Goal: Task Accomplishment & Management: Manage account settings

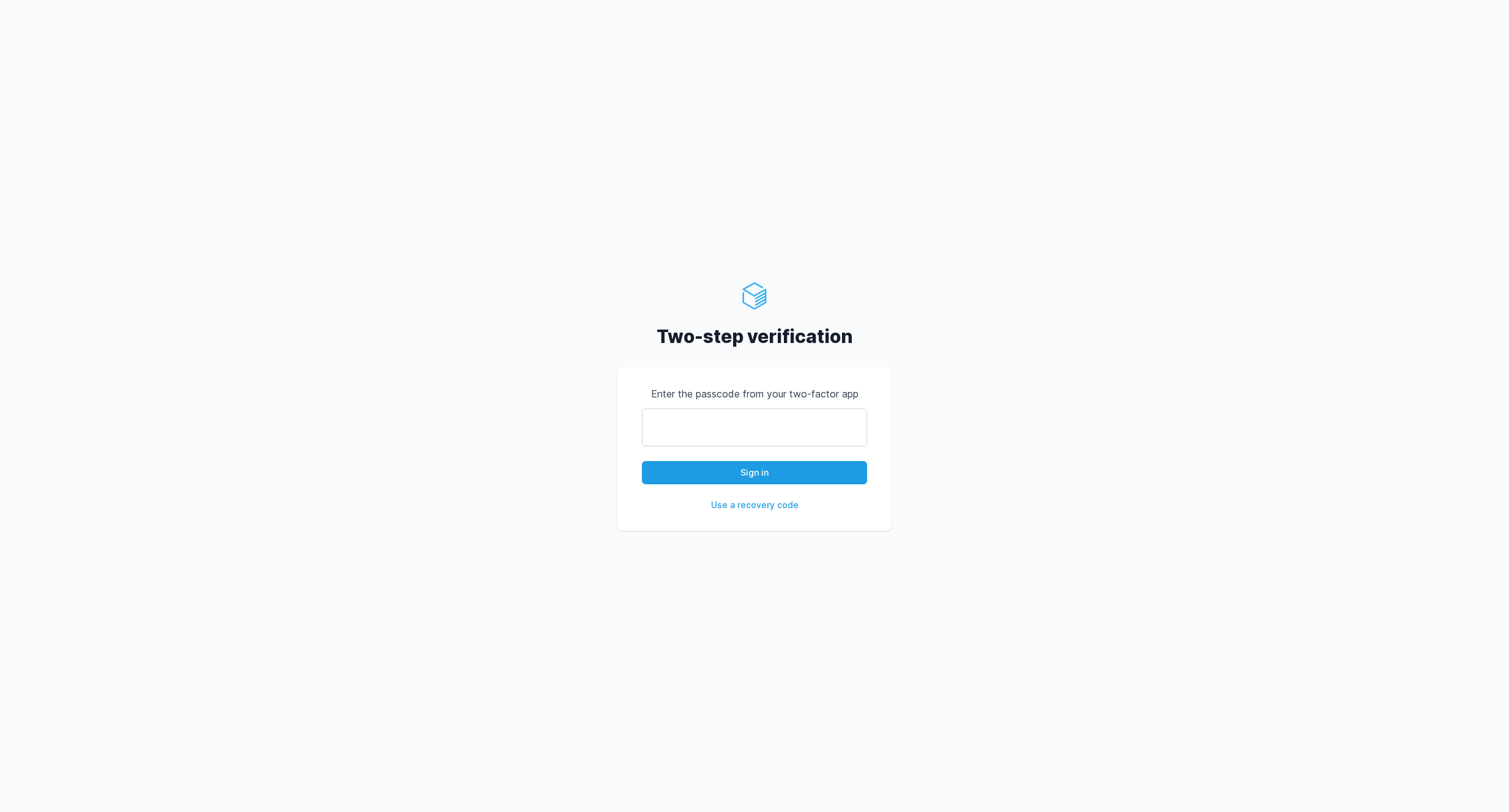
type input "062098"
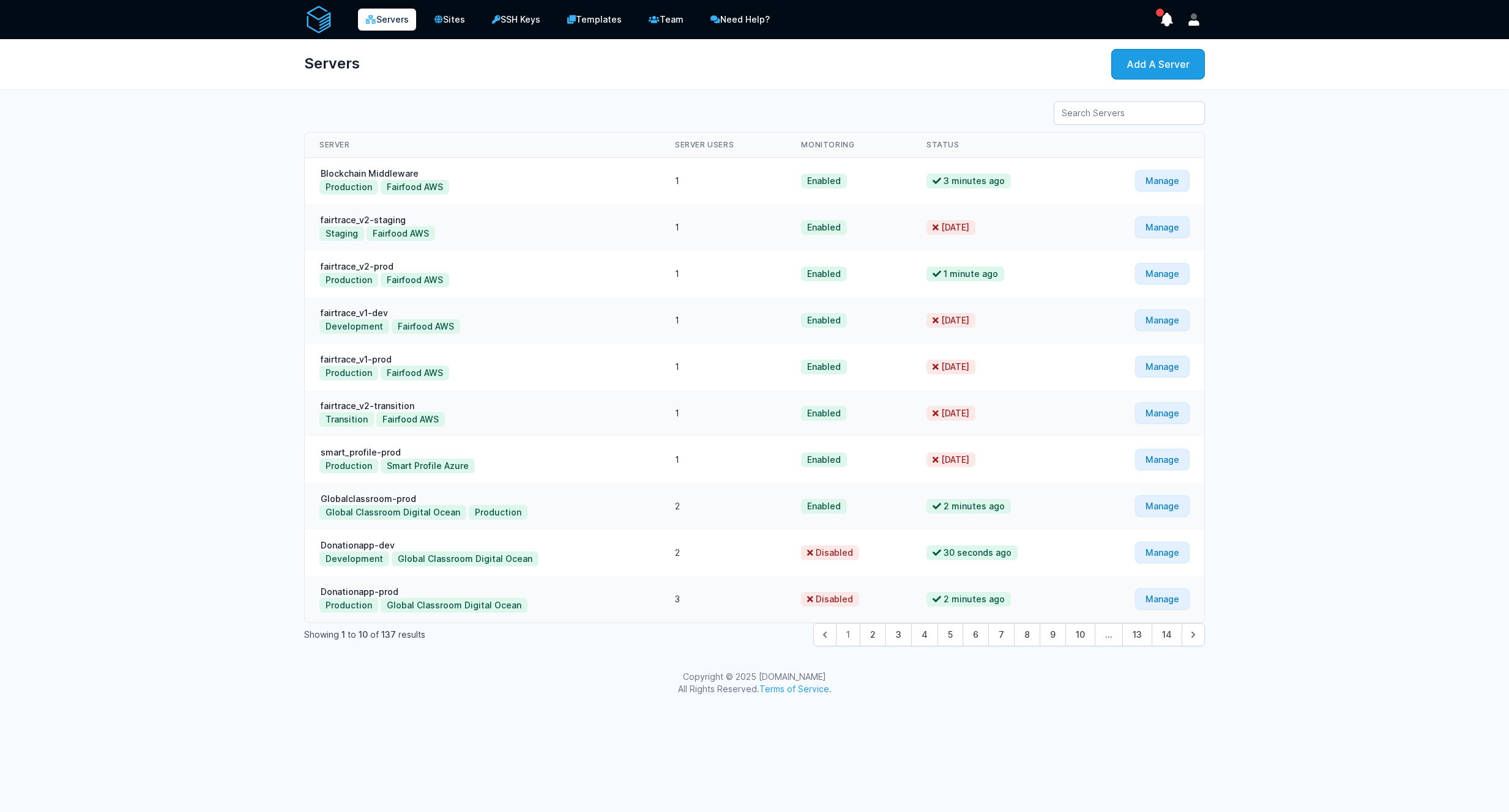
drag, startPoint x: 0, startPoint y: 0, endPoint x: 759, endPoint y: 468, distance: 891.7
click at [759, 468] on td "1" at bounding box center [723, 460] width 126 height 47
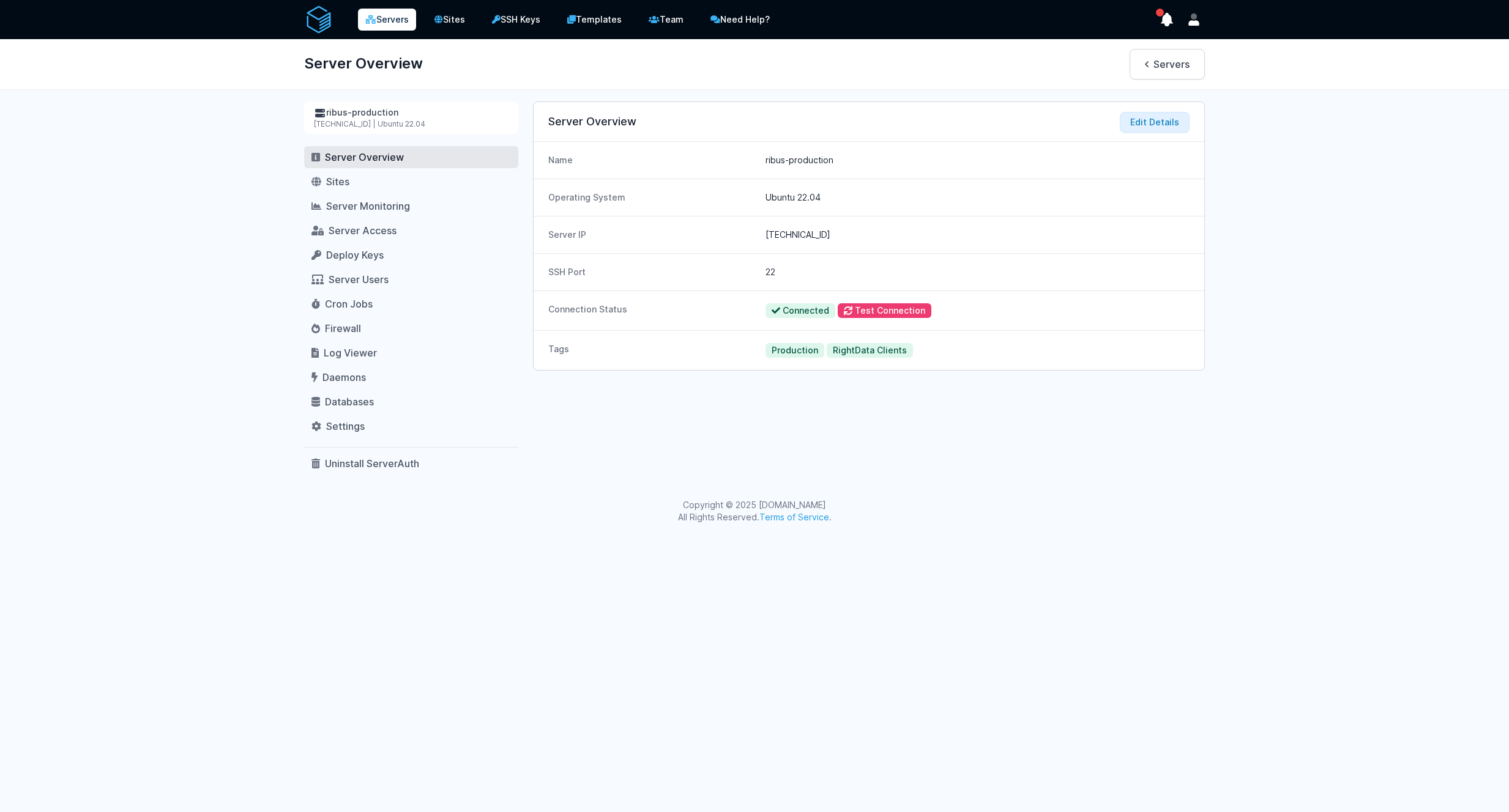
click at [1024, 179] on div "Operating System Ubuntu 22.04" at bounding box center [869, 198] width 671 height 37
drag, startPoint x: 1015, startPoint y: 312, endPoint x: 1016, endPoint y: 318, distance: 6.1
click at [1015, 312] on div "Connected Test Connection" at bounding box center [978, 311] width 424 height 15
drag, startPoint x: 995, startPoint y: 345, endPoint x: 890, endPoint y: 366, distance: 107.1
click at [986, 346] on dd "Production RightData Clients" at bounding box center [978, 351] width 424 height 15
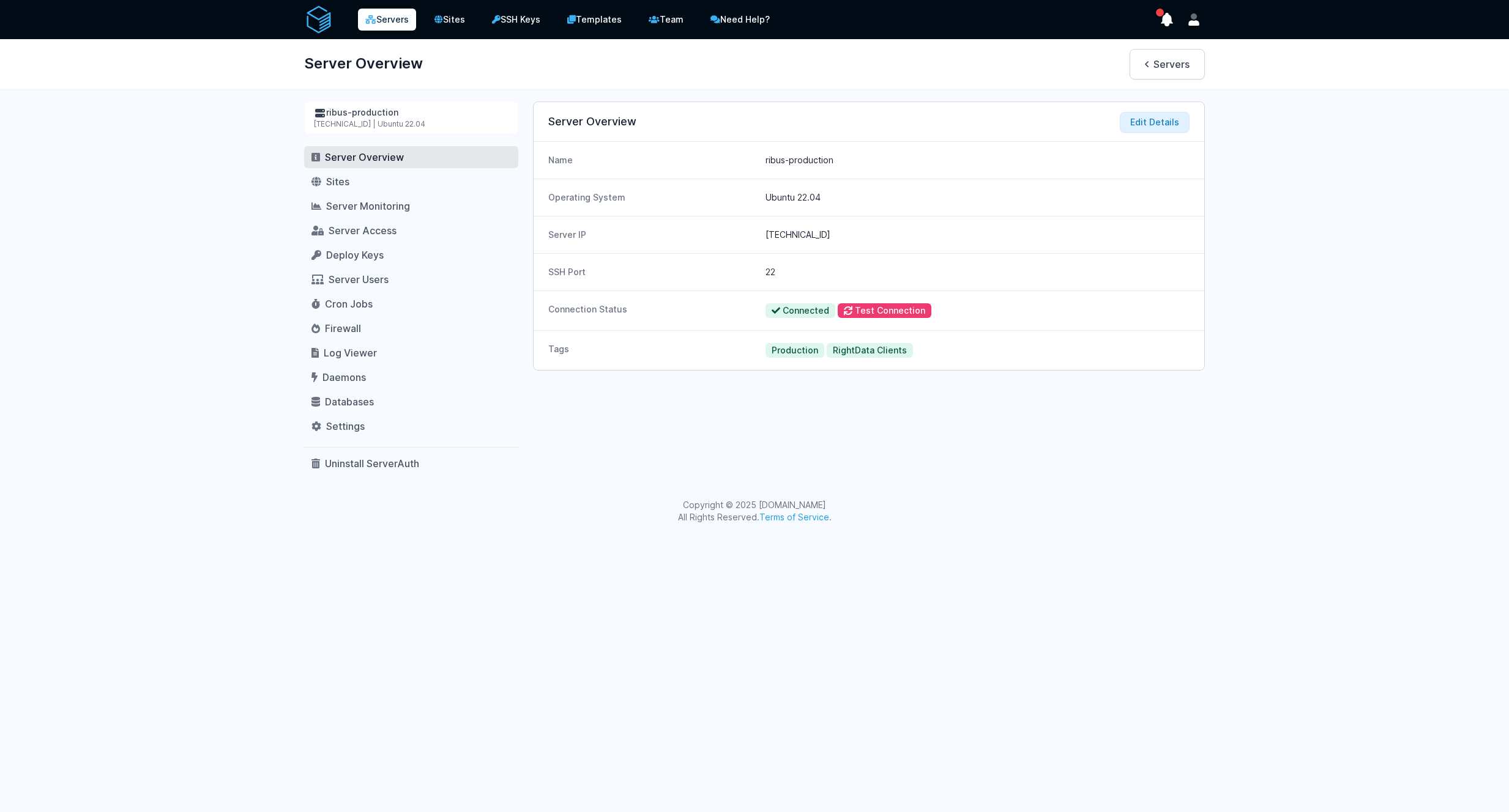
drag, startPoint x: 859, startPoint y: 363, endPoint x: 866, endPoint y: 364, distance: 7.1
click at [860, 363] on div "Tags Production RightData Clients" at bounding box center [869, 350] width 671 height 40
click at [1133, 124] on button "Edit Details" at bounding box center [1155, 122] width 70 height 21
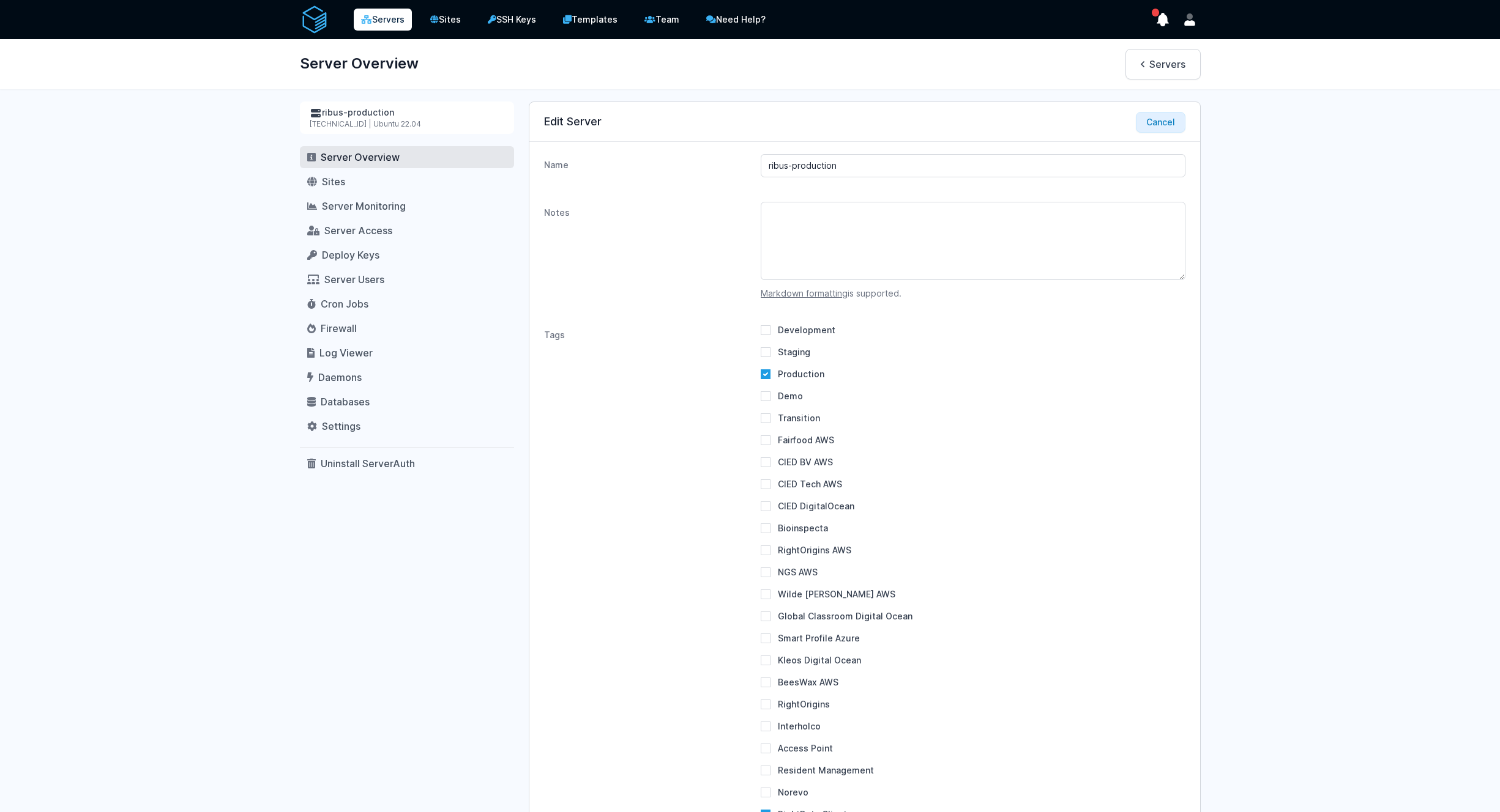
scroll to position [270, 0]
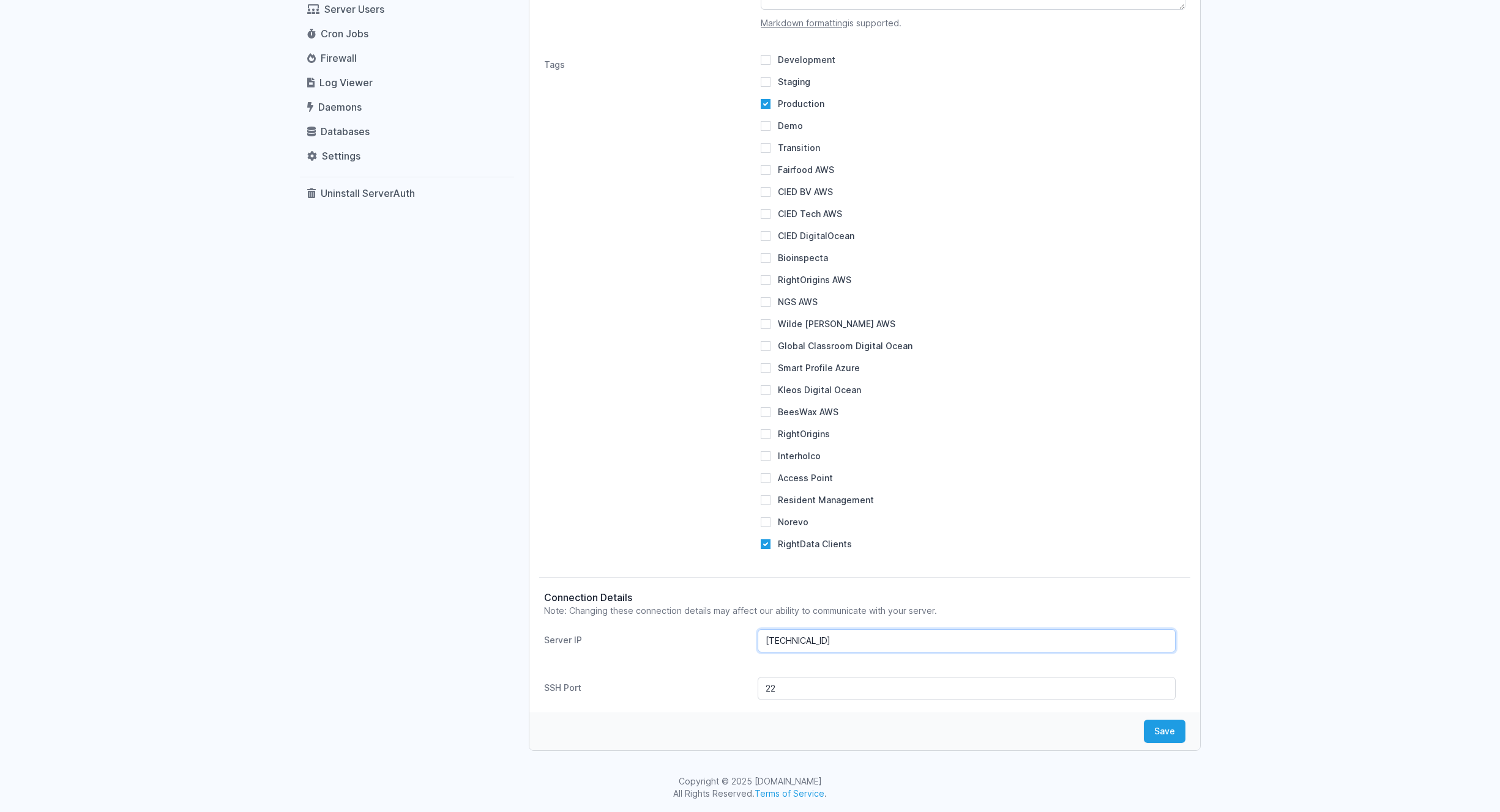
click at [880, 644] on input "[TECHNICAL_ID]" at bounding box center [966, 641] width 418 height 23
click at [1377, 538] on div "Servers Sites SSH Keys Templates Team Need Help?" at bounding box center [750, 270] width 1500 height 1082
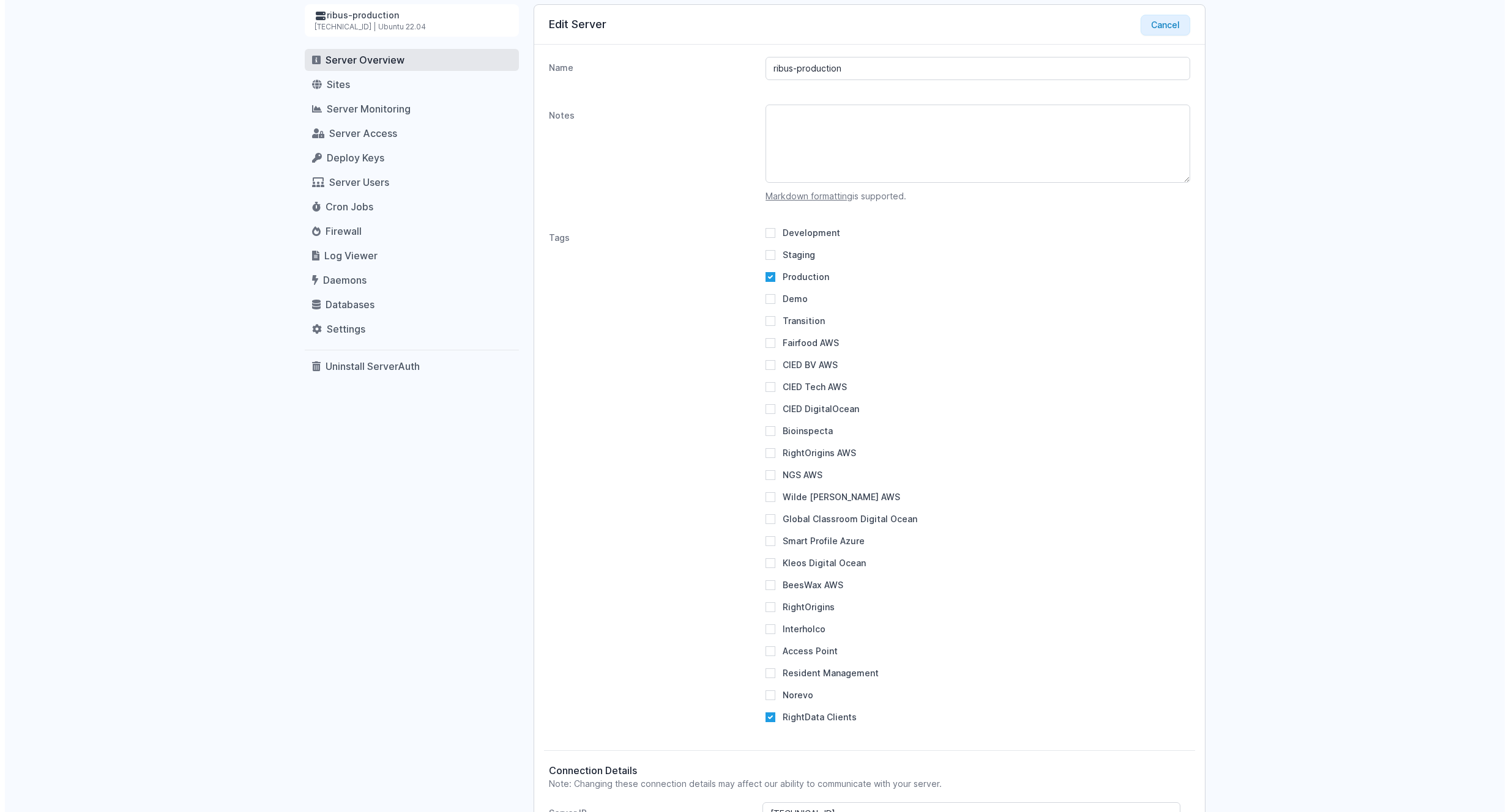
scroll to position [0, 0]
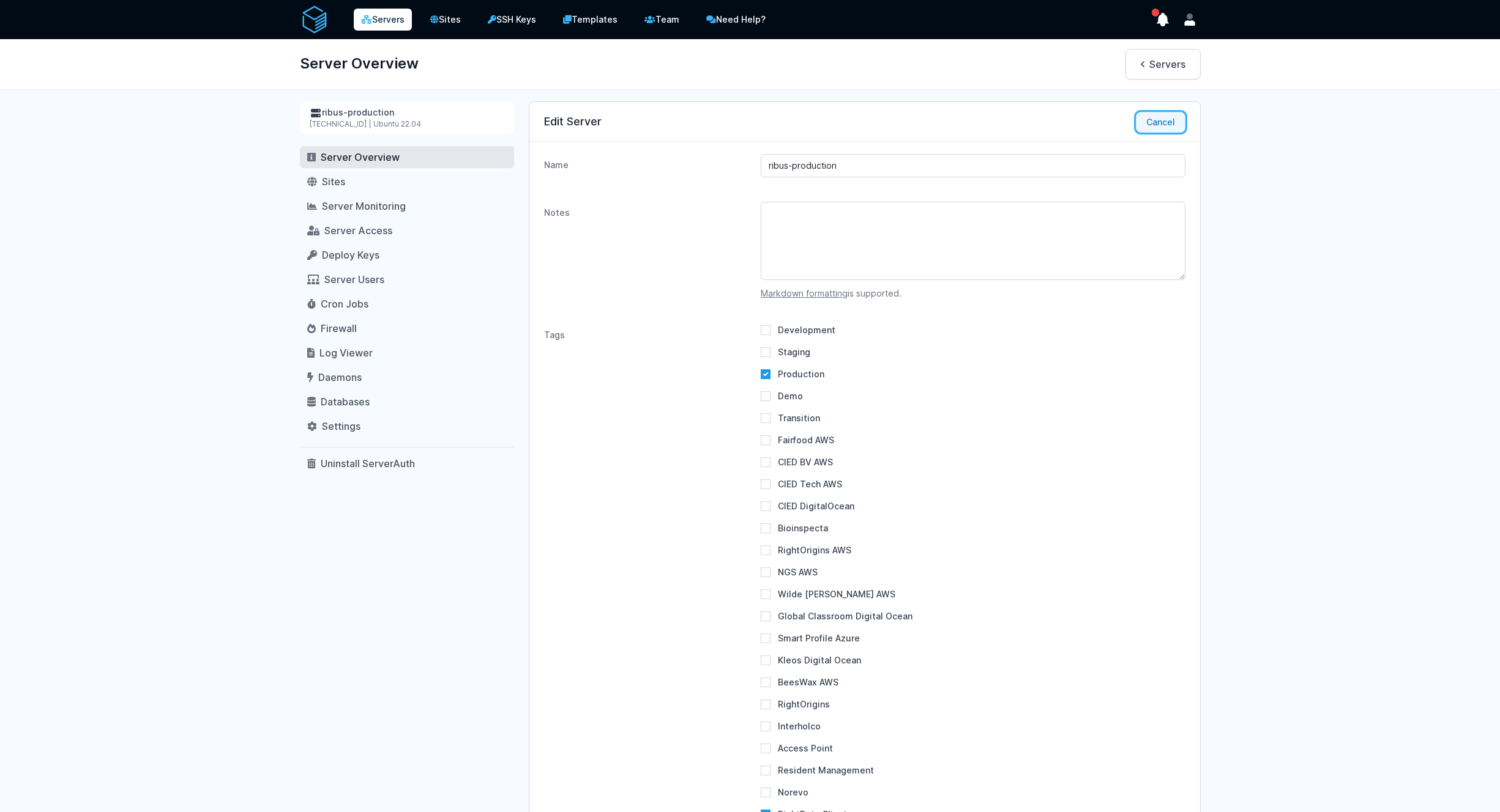
click at [1166, 127] on button "Cancel" at bounding box center [1161, 122] width 50 height 21
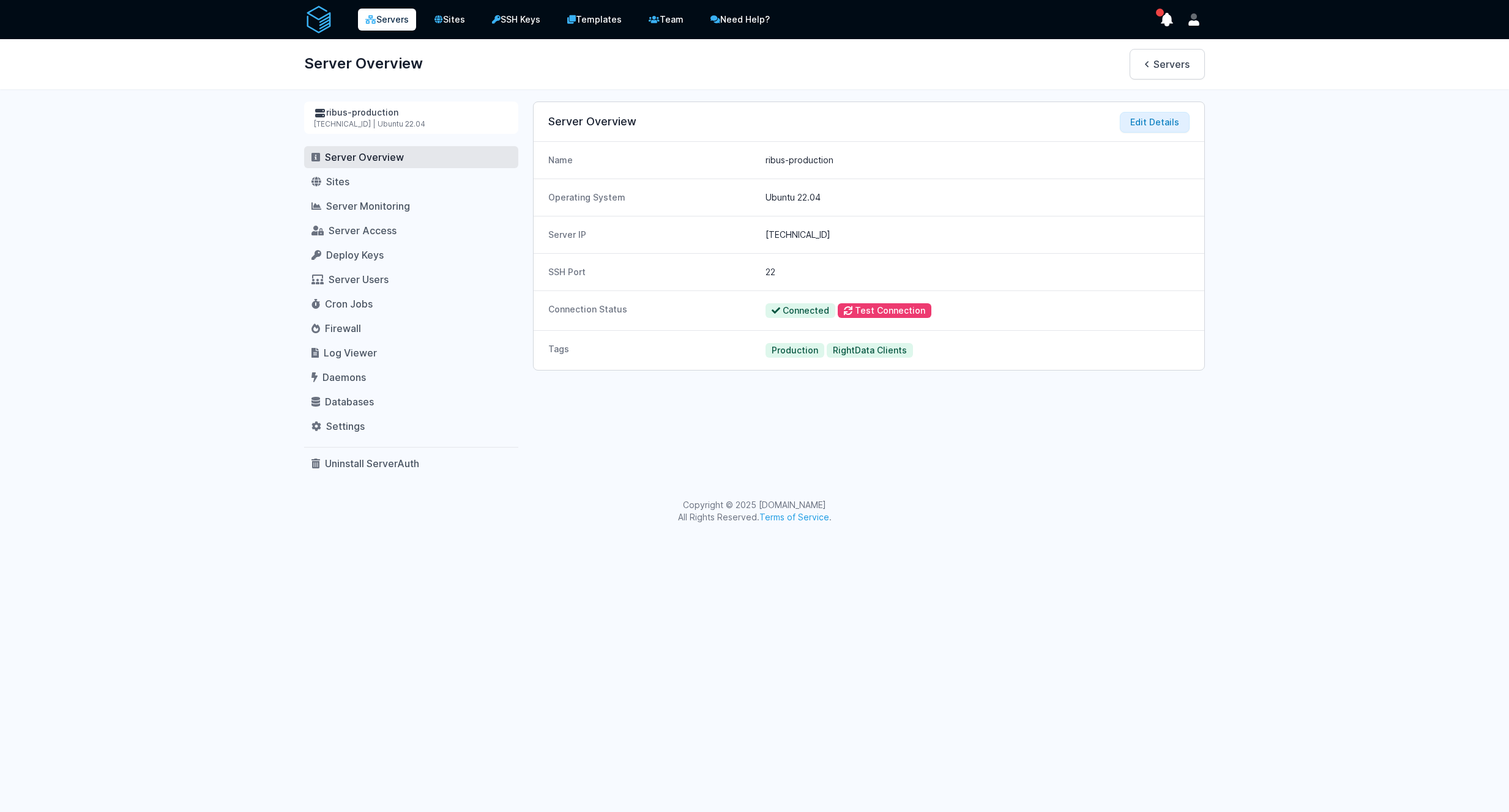
drag, startPoint x: 882, startPoint y: 165, endPoint x: 727, endPoint y: 158, distance: 155.2
click at [727, 158] on div "Name ribus-production" at bounding box center [869, 160] width 671 height 37
click at [796, 222] on div "Server IP [TECHNICAL_ID]" at bounding box center [869, 234] width 671 height 37
copy dd "[TECHNICAL_ID]"
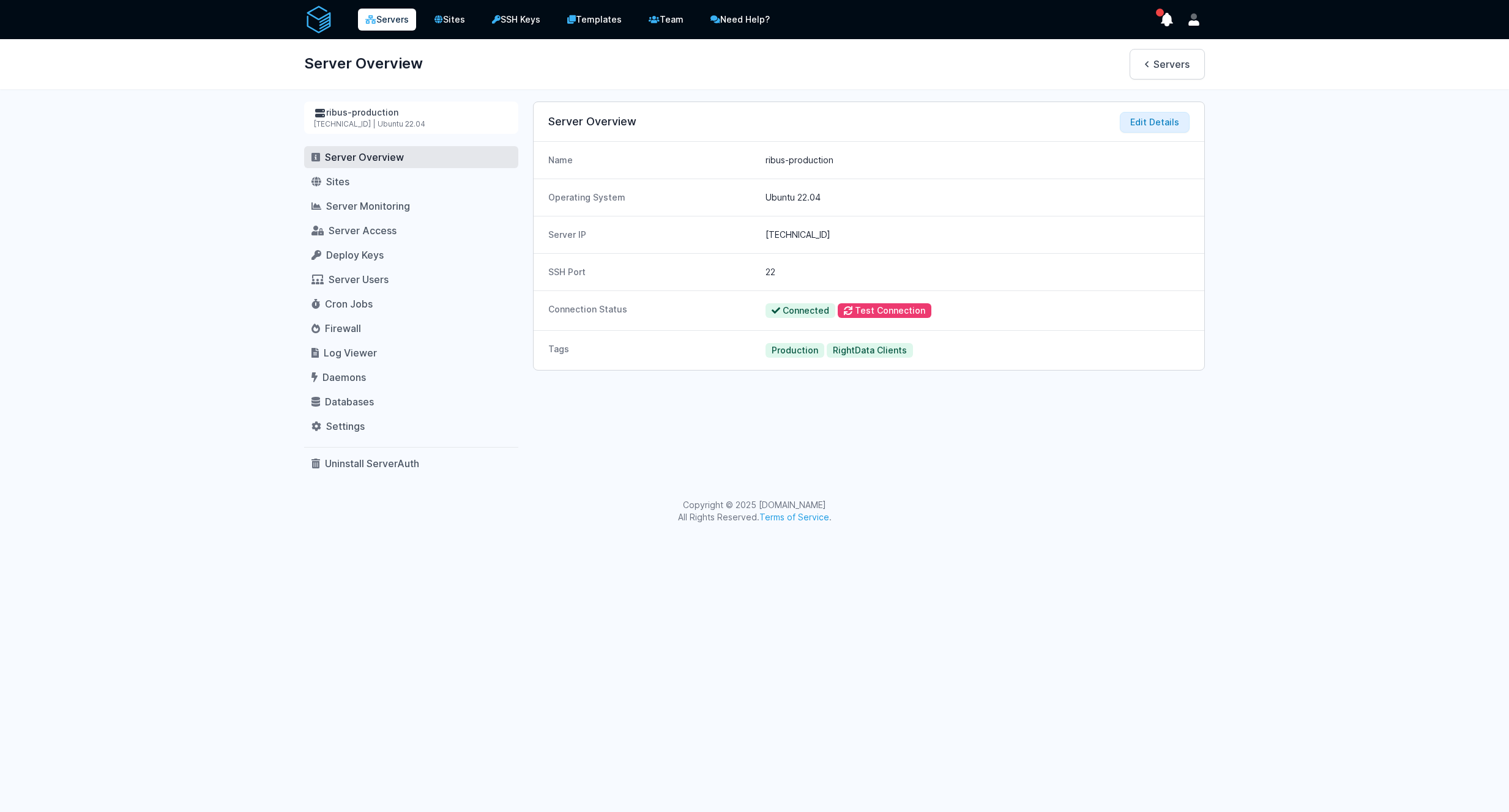
click at [1097, 251] on div "Server IP [TECHNICAL_ID]" at bounding box center [869, 234] width 671 height 37
click at [822, 160] on dd "ribus-production" at bounding box center [978, 160] width 424 height 12
copy dl "ribus-production"
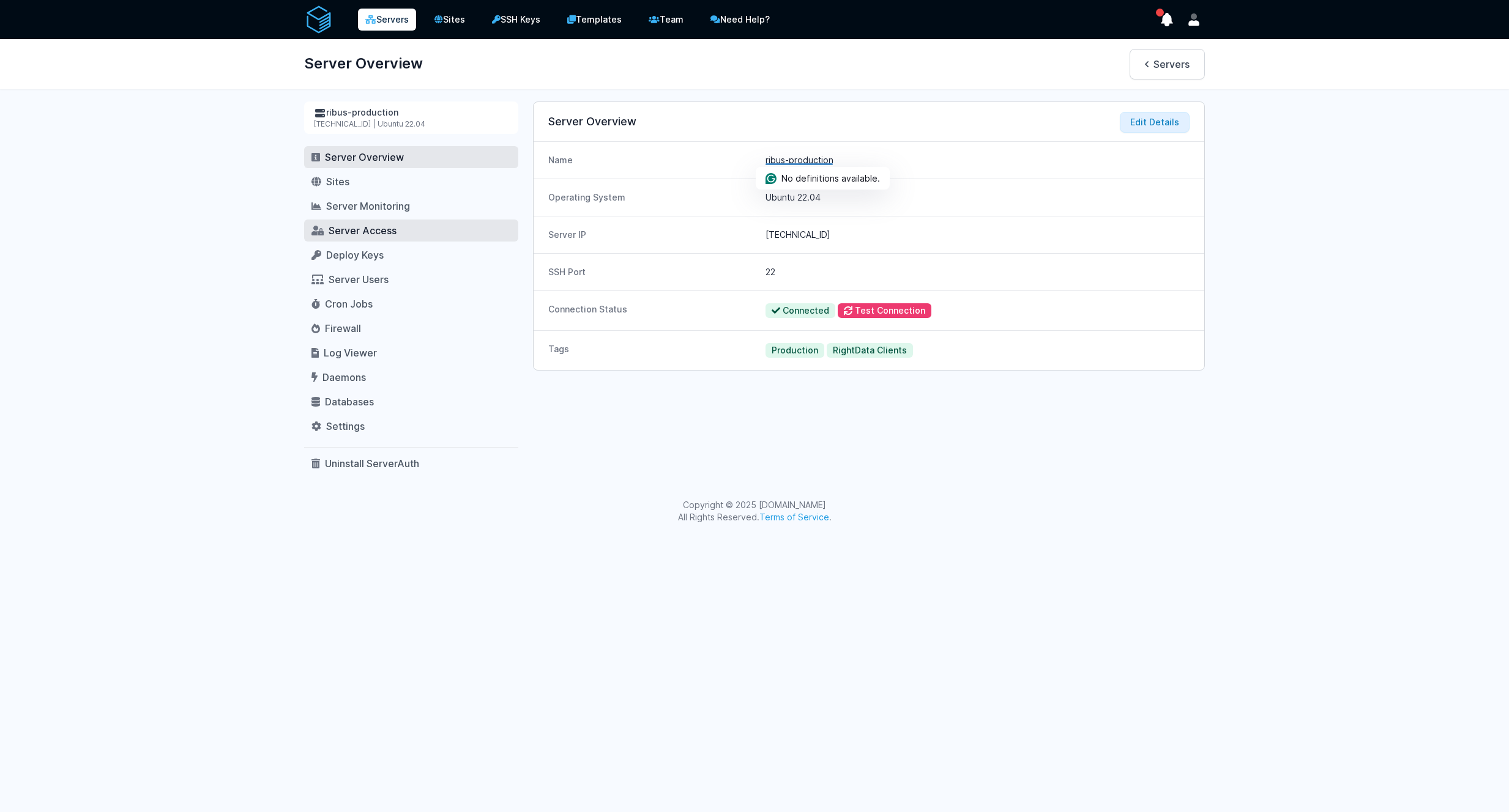
click at [358, 231] on span "Server Access" at bounding box center [362, 231] width 68 height 12
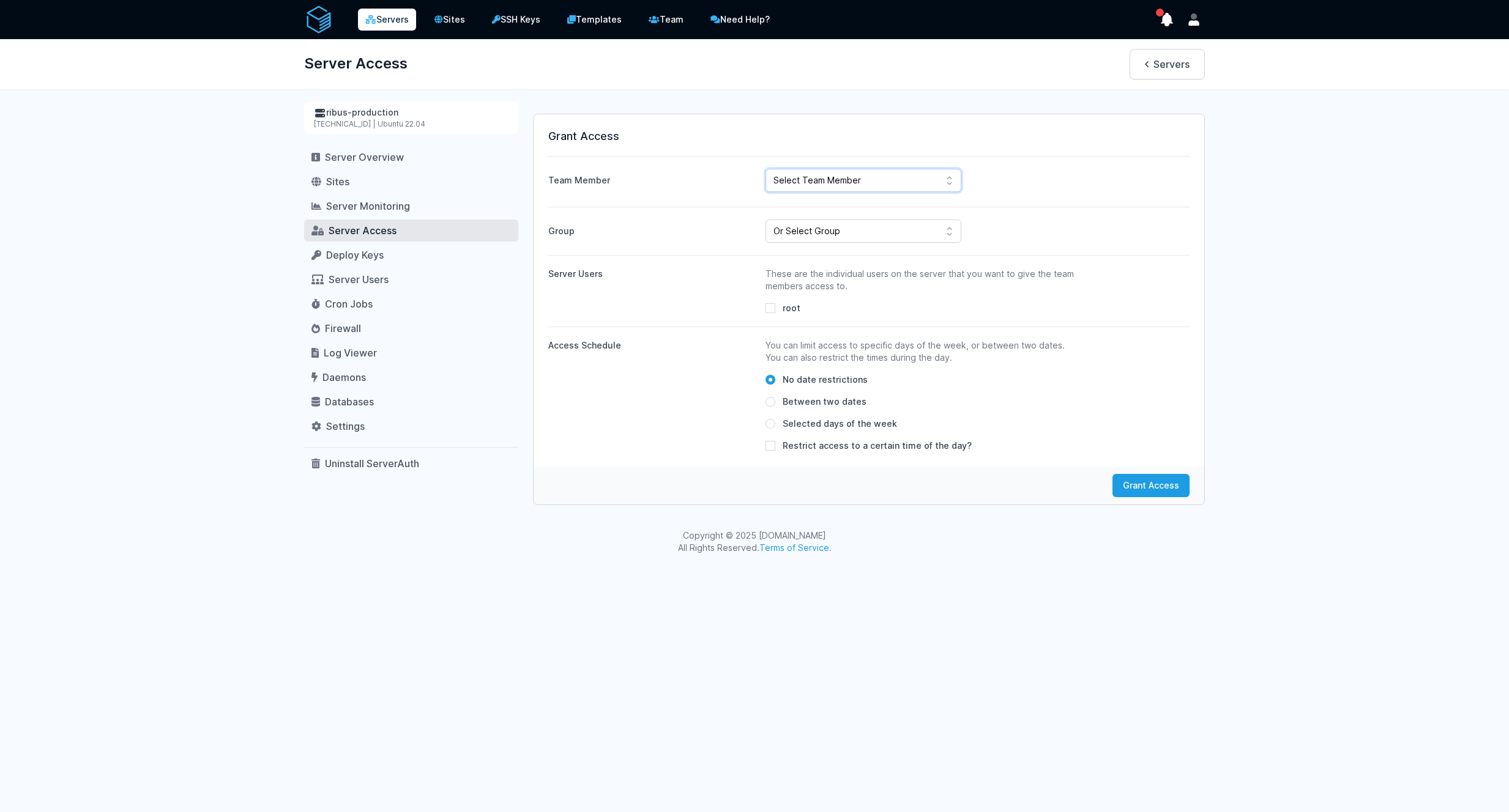
click at [927, 175] on select "Select Team Member Sudeesh Sankaran Kiran UK Pillai Gogul Chalil Vengara ahdil …" at bounding box center [864, 180] width 196 height 23
select select "391"
click at [766, 169] on select "Select Team Member Sudeesh Sankaran Kiran UK Pillai Gogul Chalil Vengara ahdil …" at bounding box center [864, 180] width 196 height 23
click at [771, 305] on input "root" at bounding box center [771, 308] width 10 height 10
checkbox input "true"
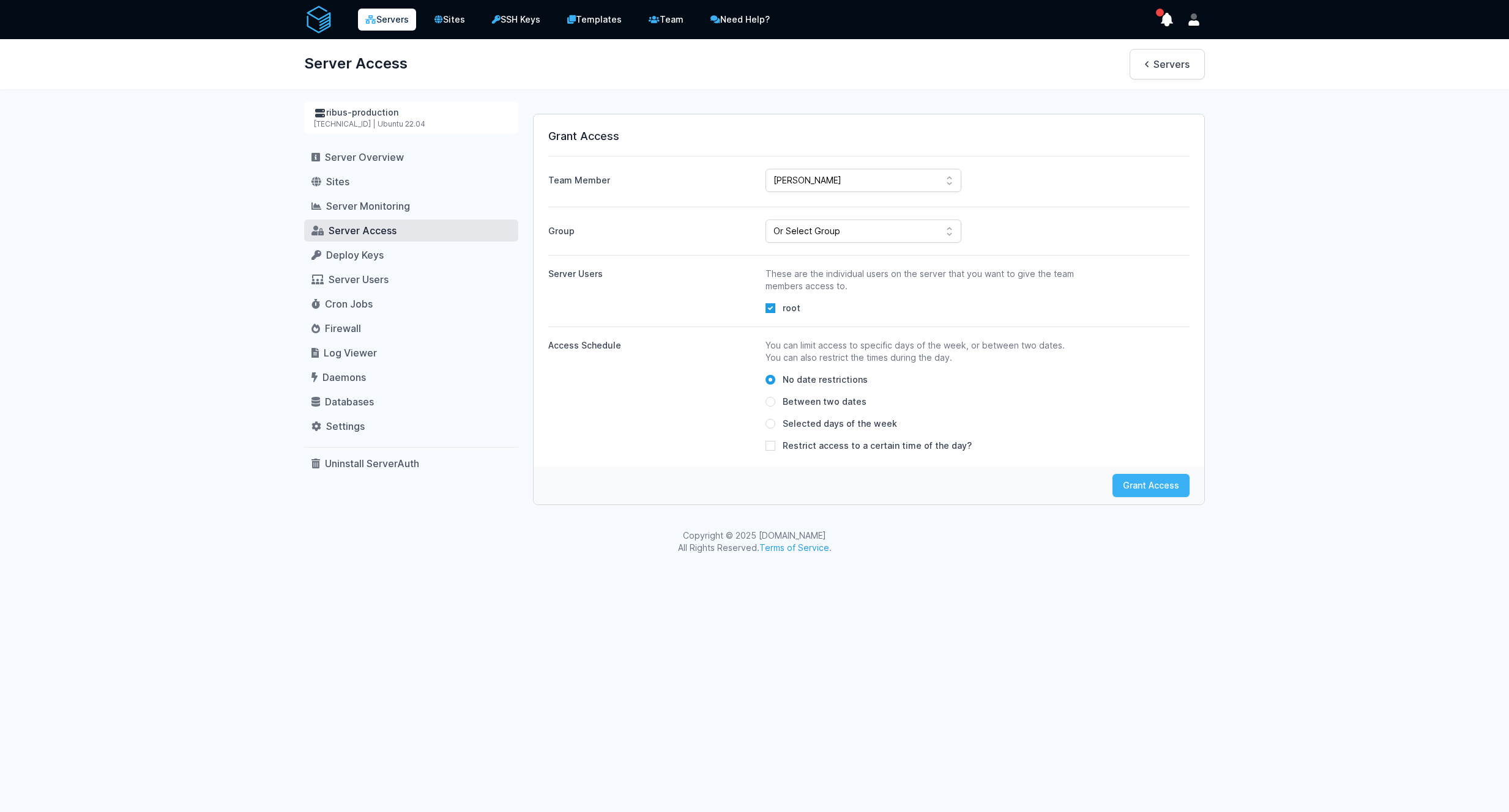
click at [1175, 492] on button "Grant Access" at bounding box center [1151, 485] width 77 height 23
